Goal: Information Seeking & Learning: Learn about a topic

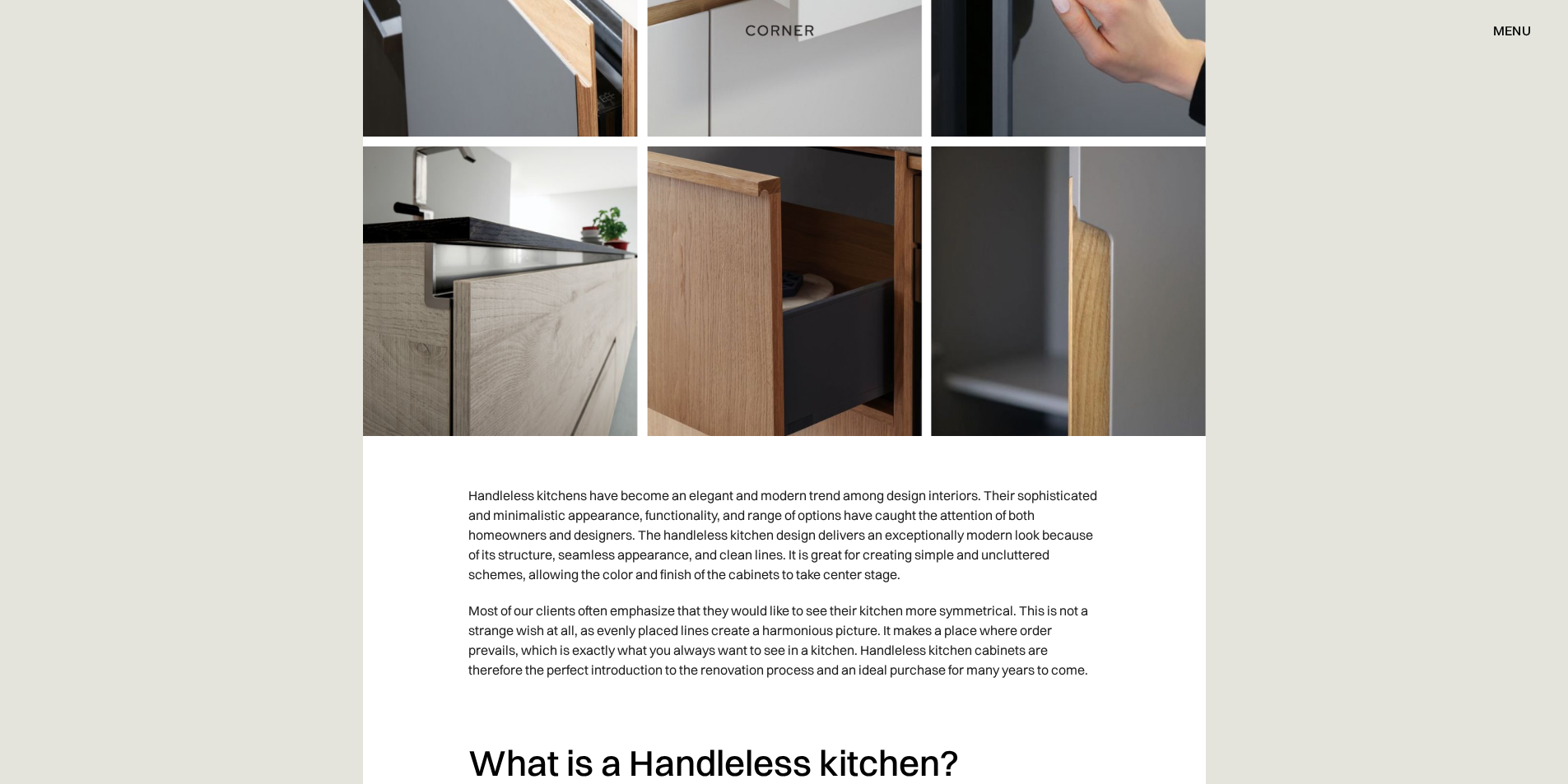
scroll to position [576, 0]
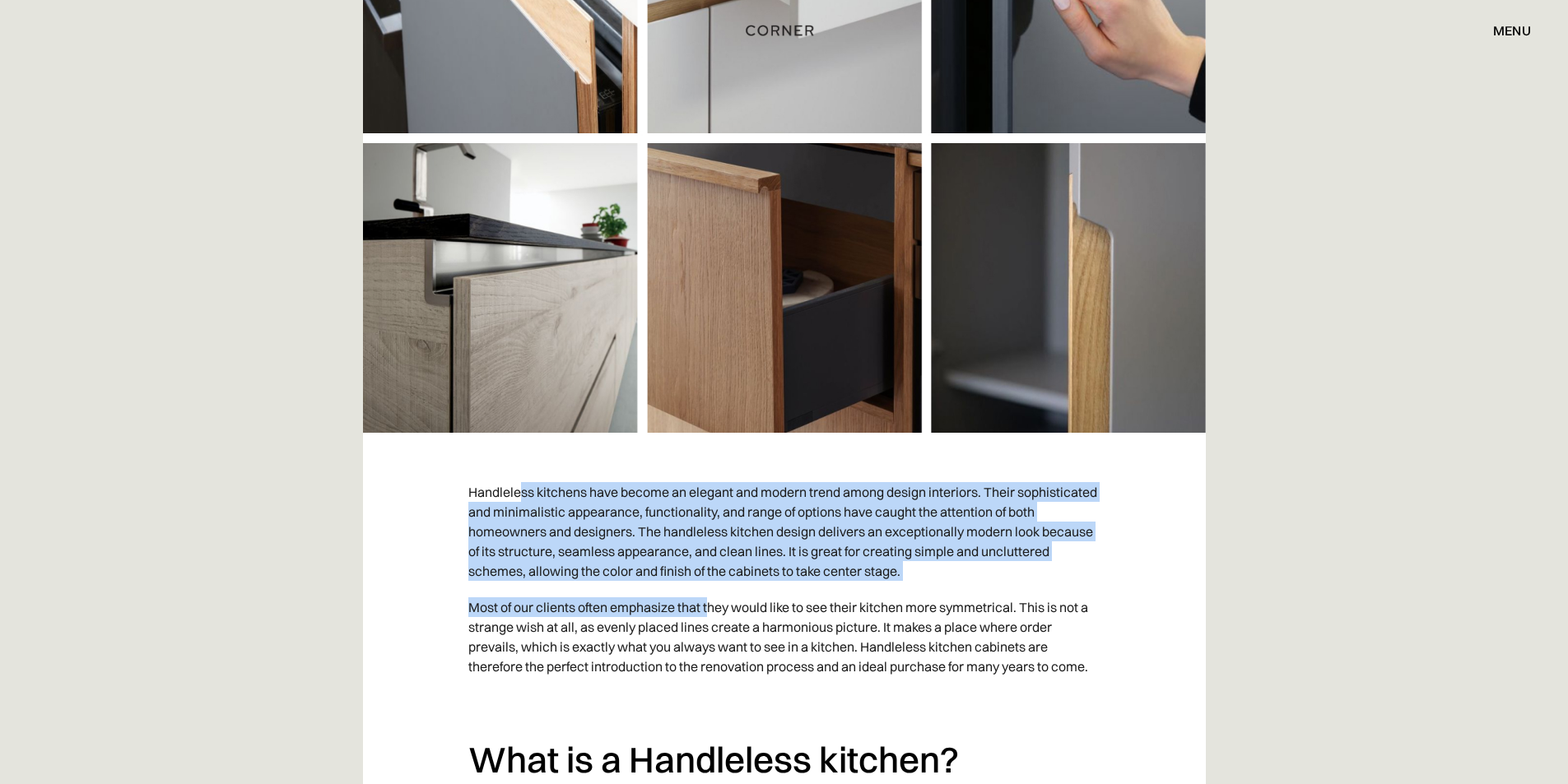
drag, startPoint x: 521, startPoint y: 490, endPoint x: 710, endPoint y: 595, distance: 216.2
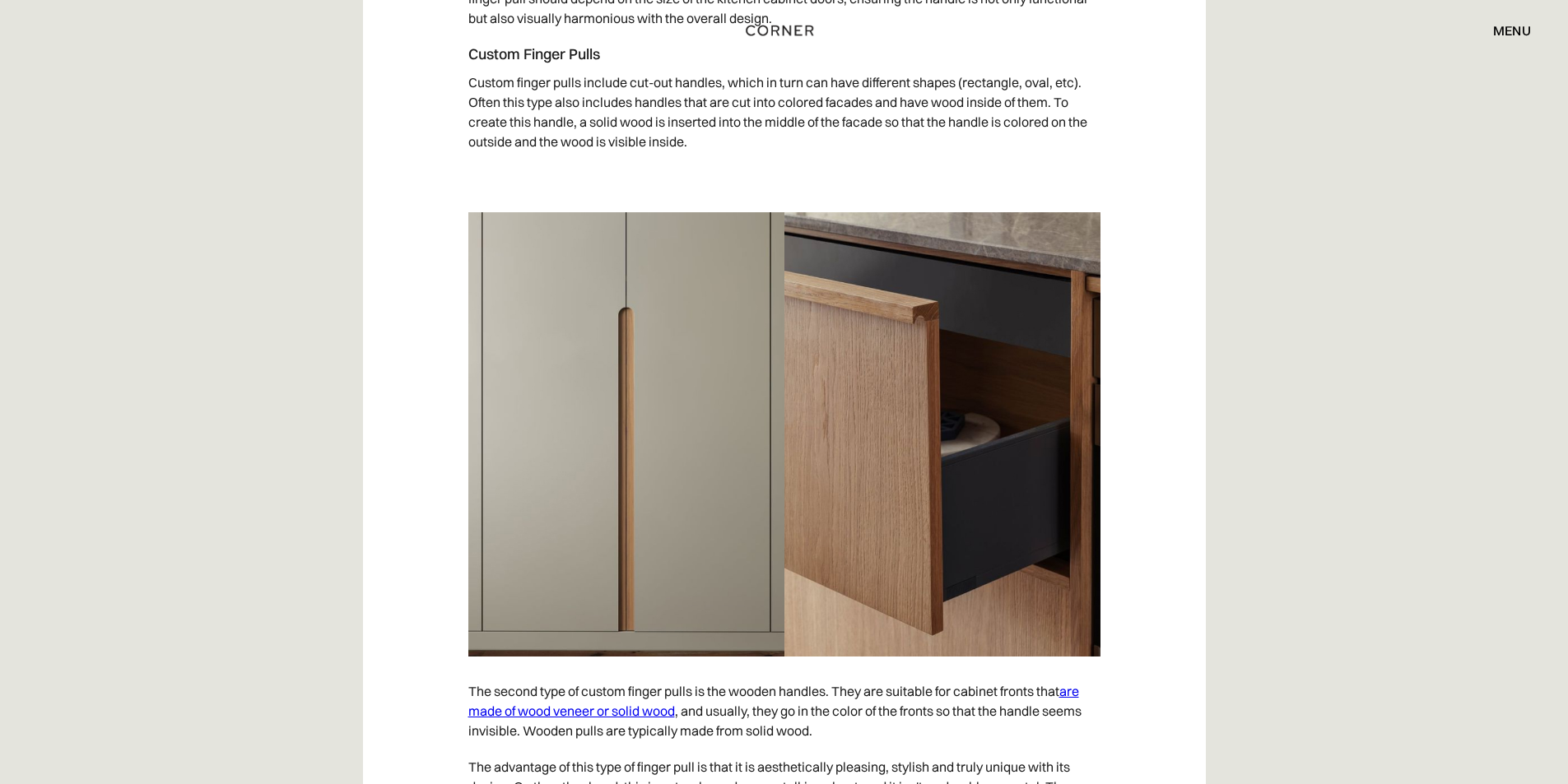
scroll to position [4361, 0]
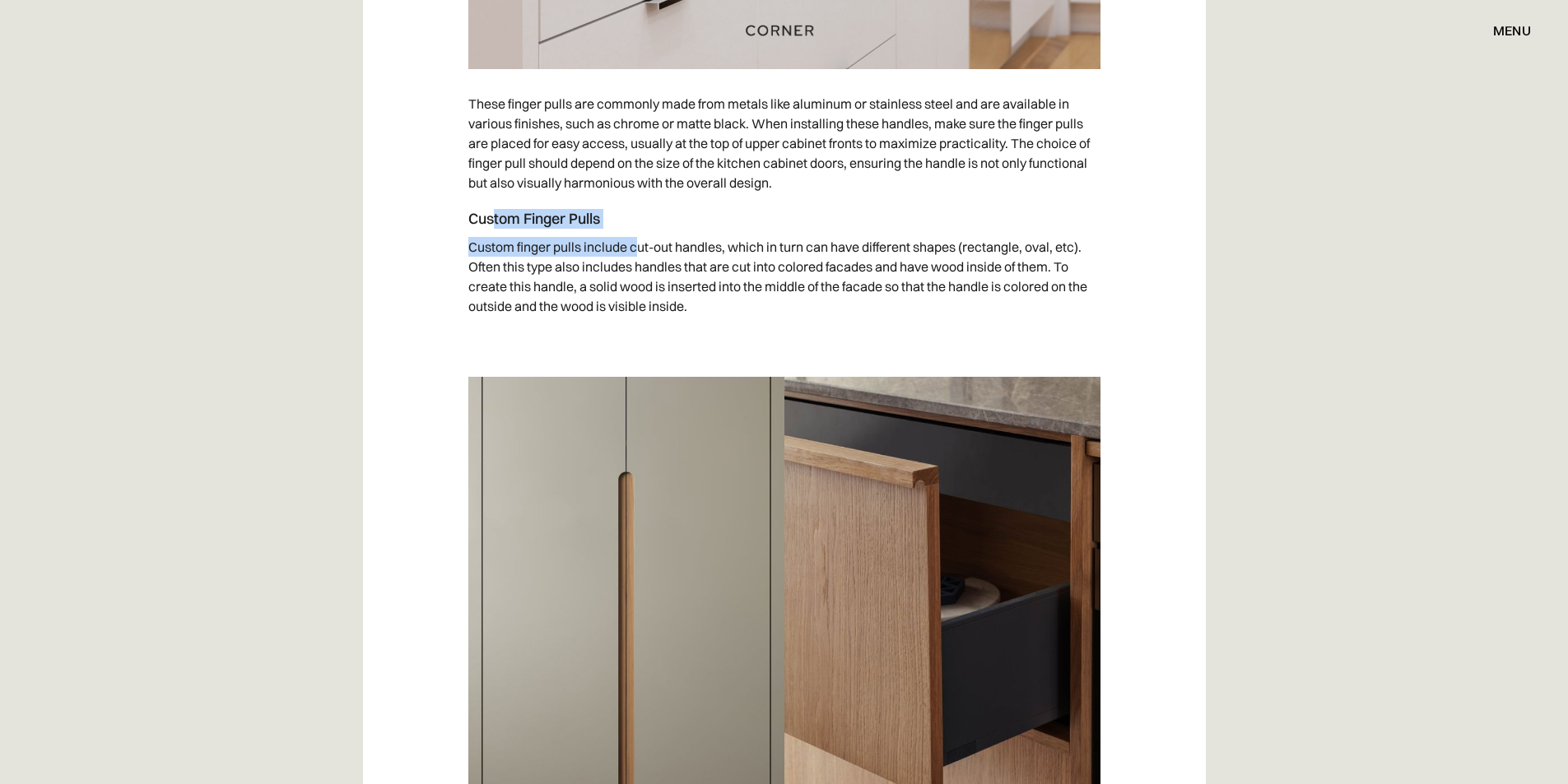
drag, startPoint x: 494, startPoint y: 225, endPoint x: 636, endPoint y: 235, distance: 142.4
click at [702, 251] on p "Custom finger pulls include cut-out handles, which in turn can have different s…" at bounding box center [784, 276] width 632 height 95
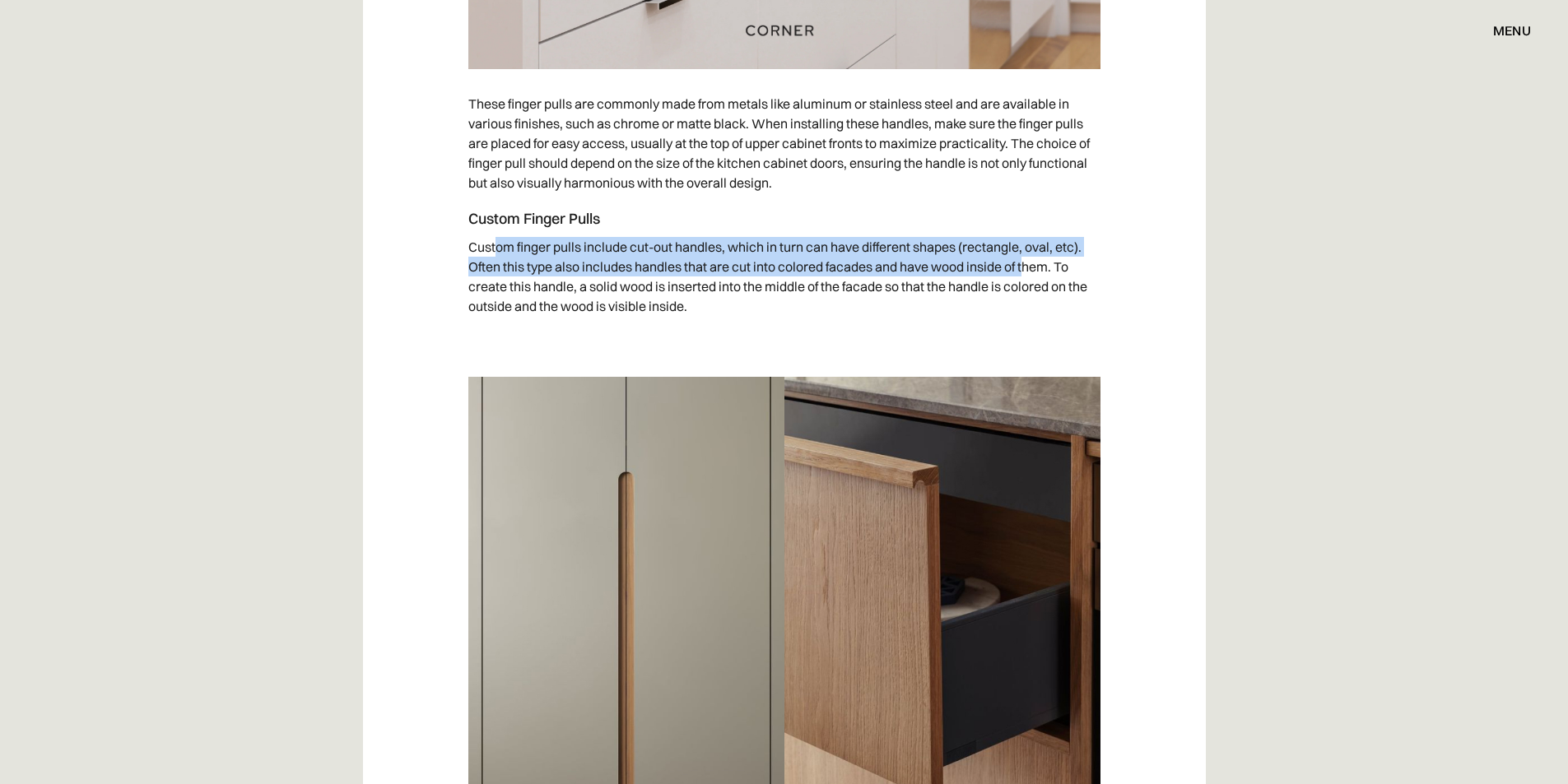
drag, startPoint x: 497, startPoint y: 245, endPoint x: 1028, endPoint y: 268, distance: 531.5
click at [1028, 268] on p "Custom finger pulls include cut-out handles, which in turn can have different s…" at bounding box center [784, 276] width 632 height 95
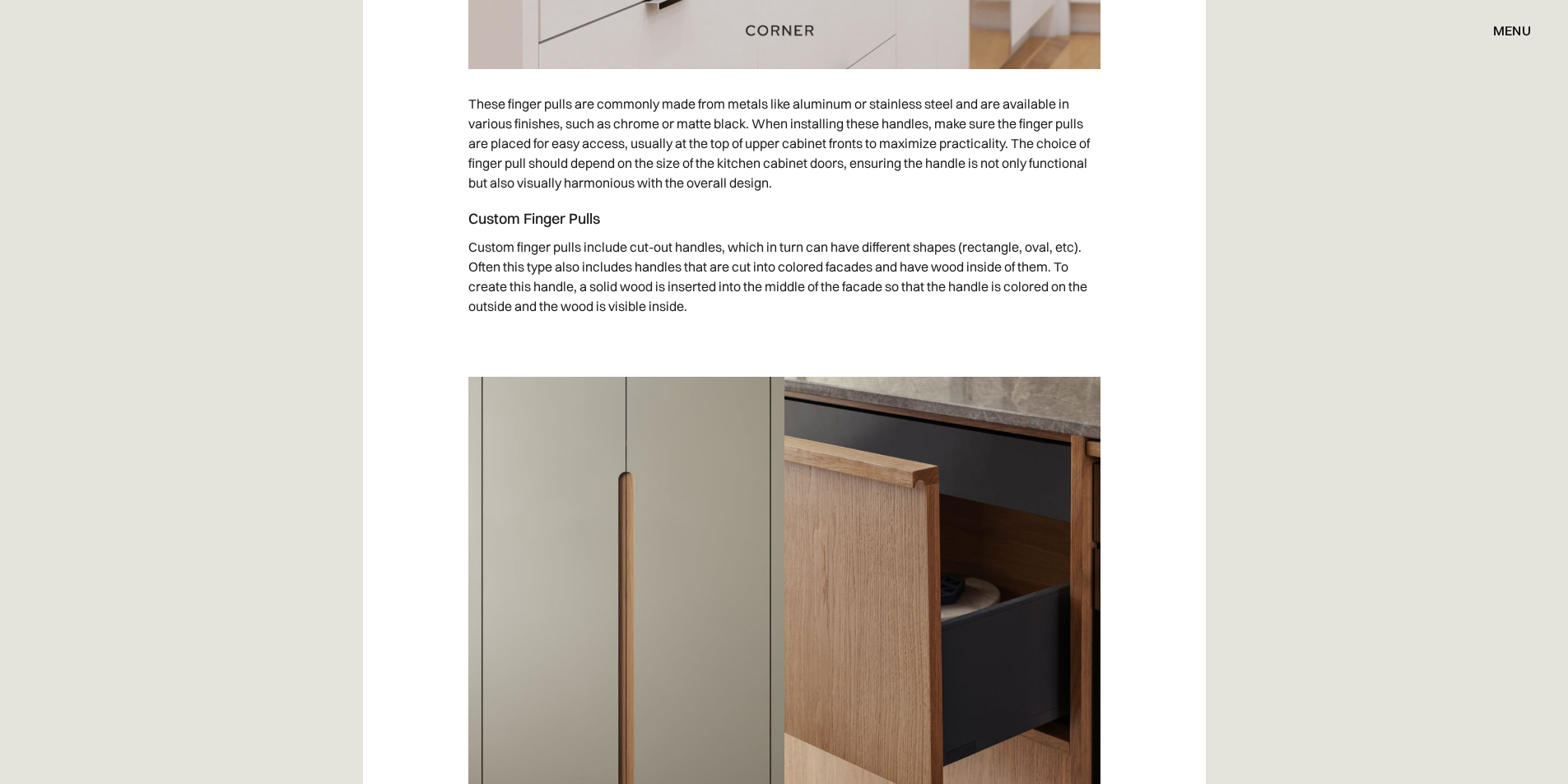
click at [740, 283] on p "Custom finger pulls include cut-out handles, which in turn can have different s…" at bounding box center [784, 276] width 632 height 95
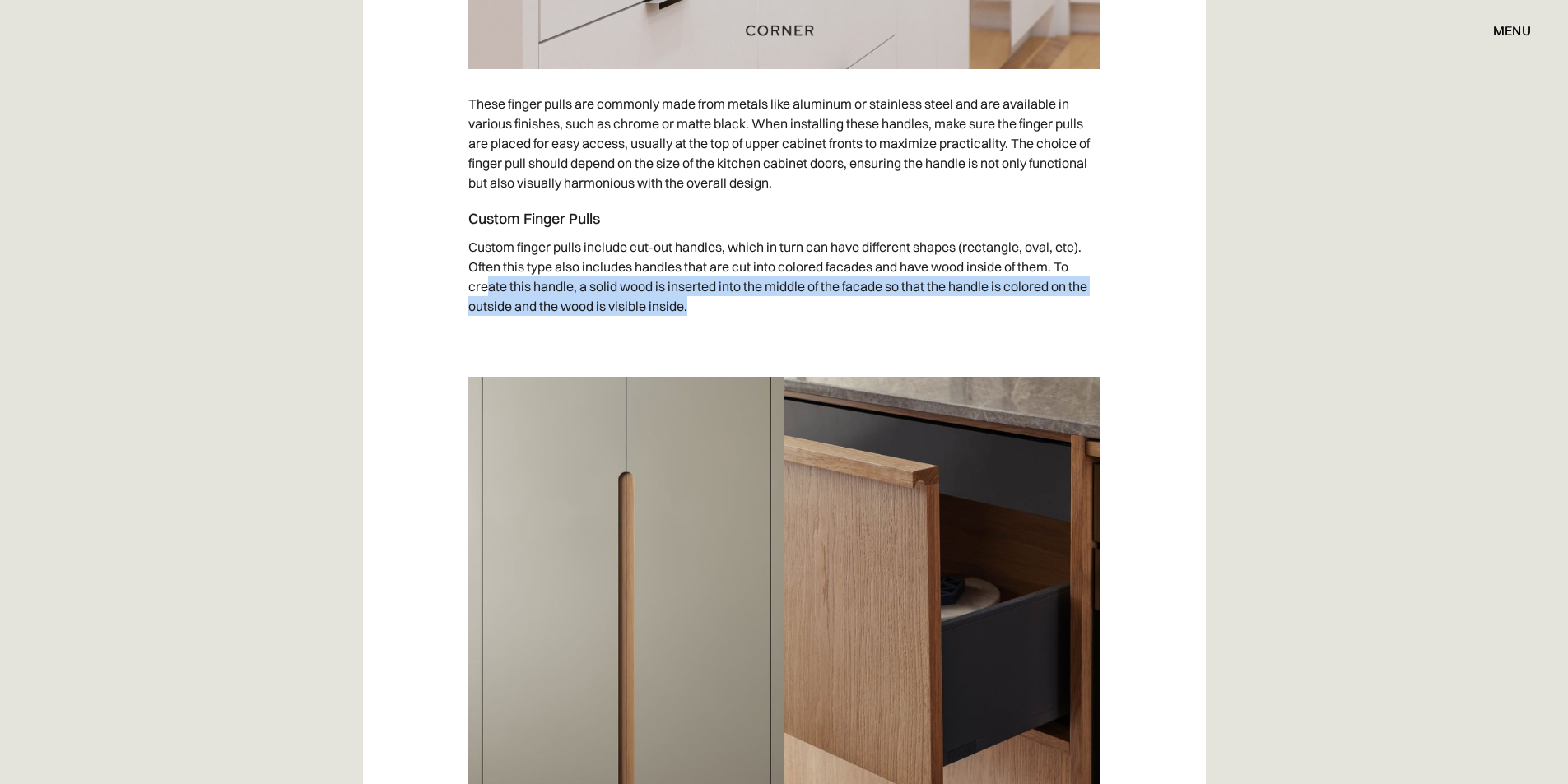
drag, startPoint x: 485, startPoint y: 285, endPoint x: 716, endPoint y: 305, distance: 231.9
click at [716, 305] on p "Custom finger pulls include cut-out handles, which in turn can have different s…" at bounding box center [784, 276] width 632 height 95
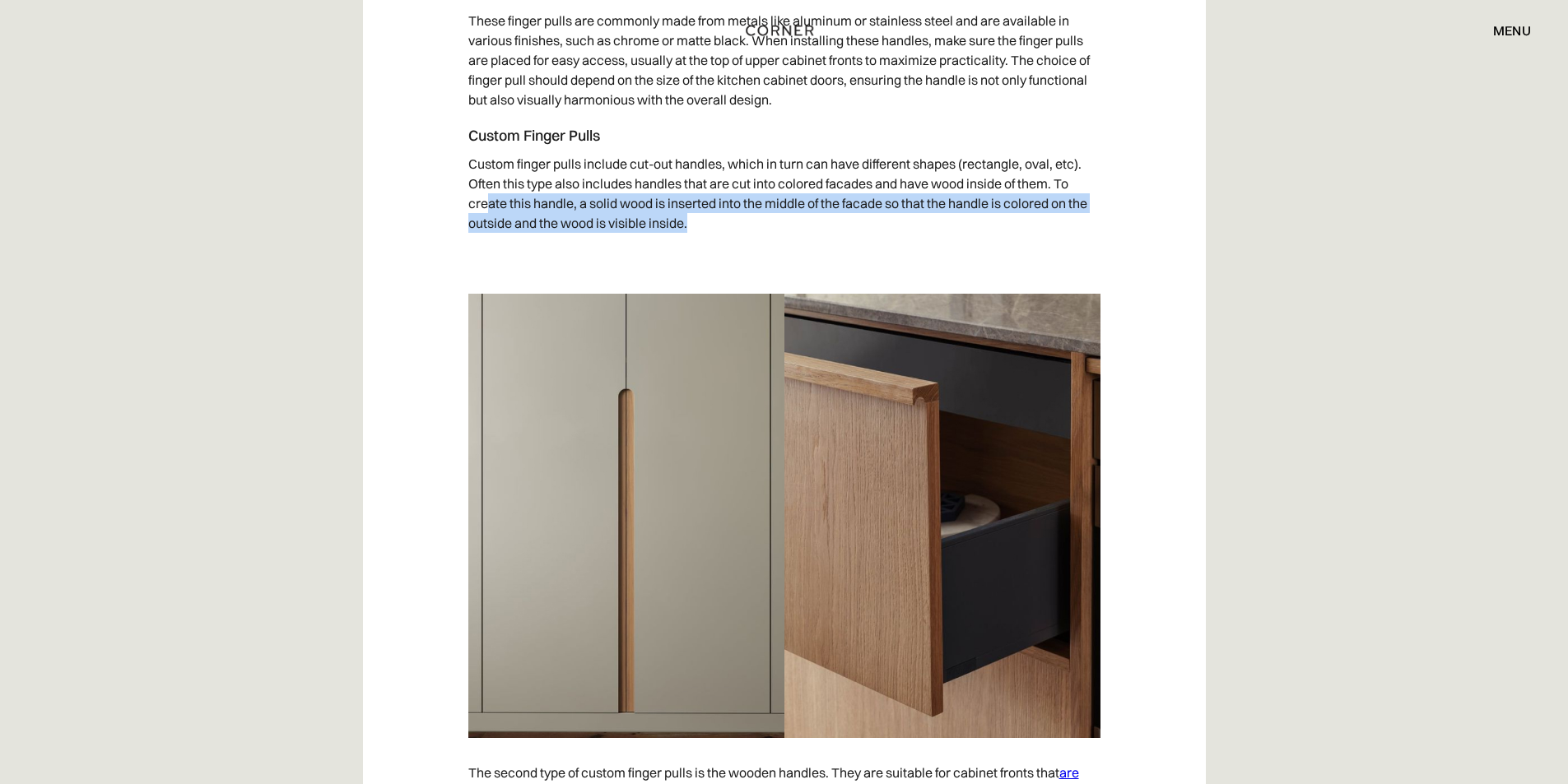
scroll to position [4772, 0]
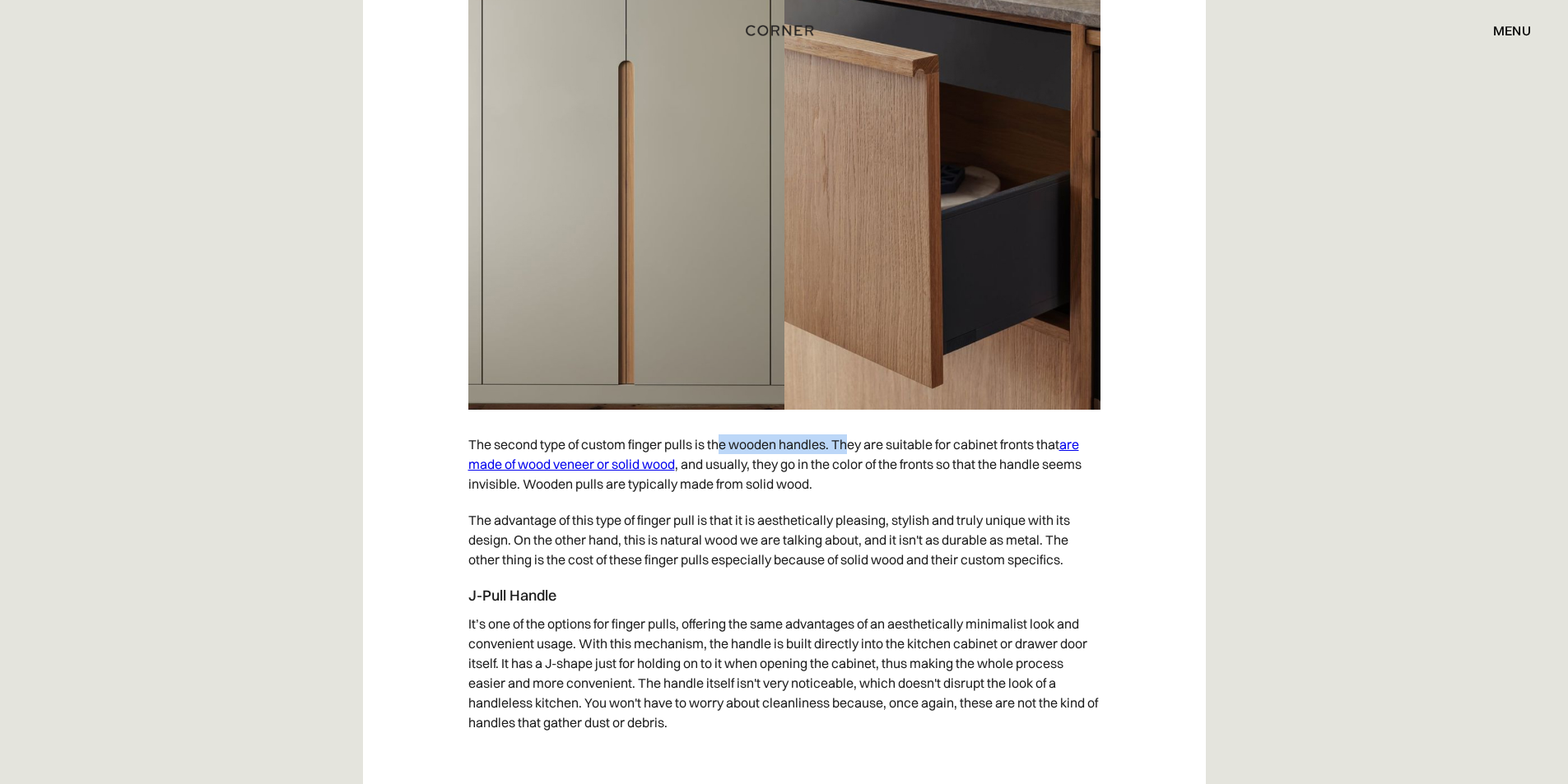
drag, startPoint x: 723, startPoint y: 439, endPoint x: 849, endPoint y: 441, distance: 126.0
click at [849, 441] on p "The second type of custom finger pulls is the wooden handles. They are suitable…" at bounding box center [784, 464] width 632 height 76
click at [929, 447] on p "The second type of custom finger pulls is the wooden handles. They are suitable…" at bounding box center [784, 464] width 632 height 76
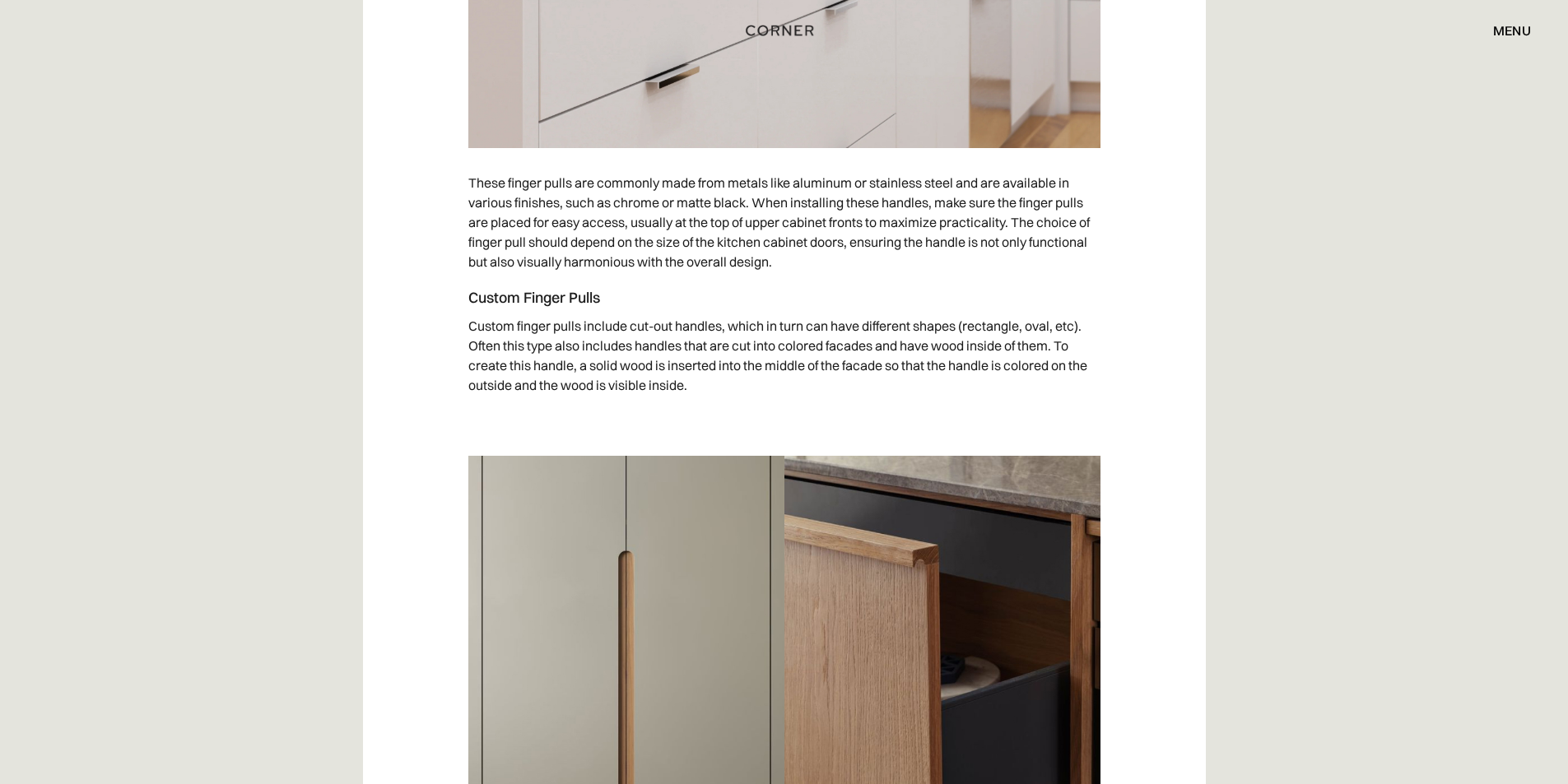
scroll to position [4279, 0]
